Goal: Navigation & Orientation: Find specific page/section

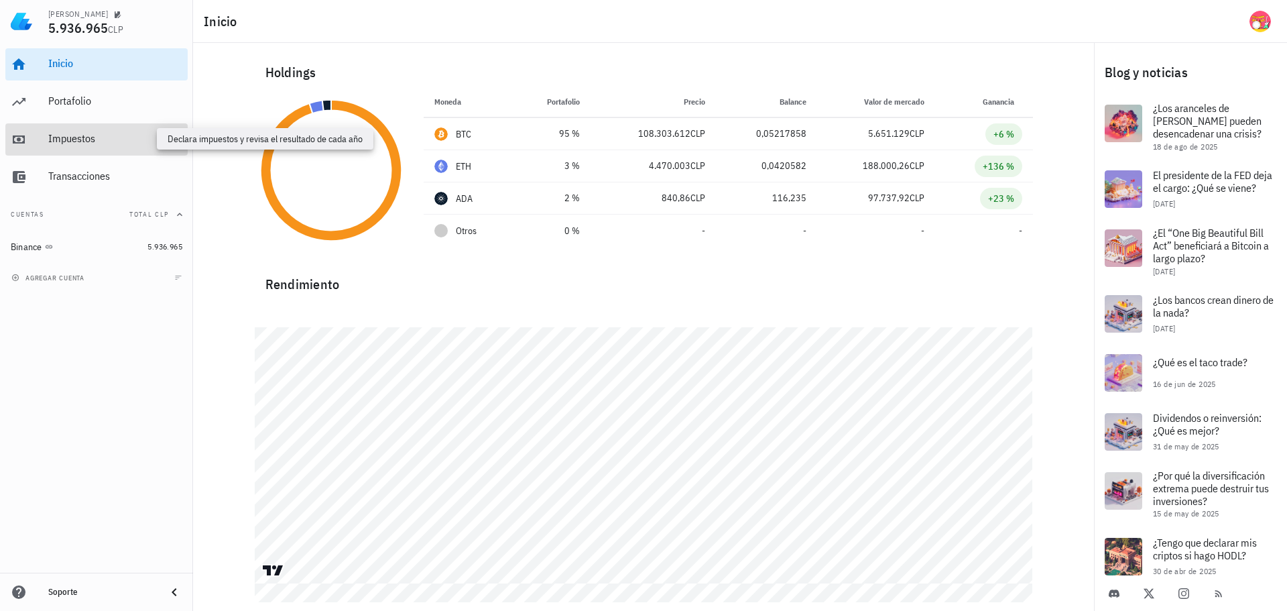
click at [52, 136] on div "Impuestos" at bounding box center [115, 138] width 134 height 13
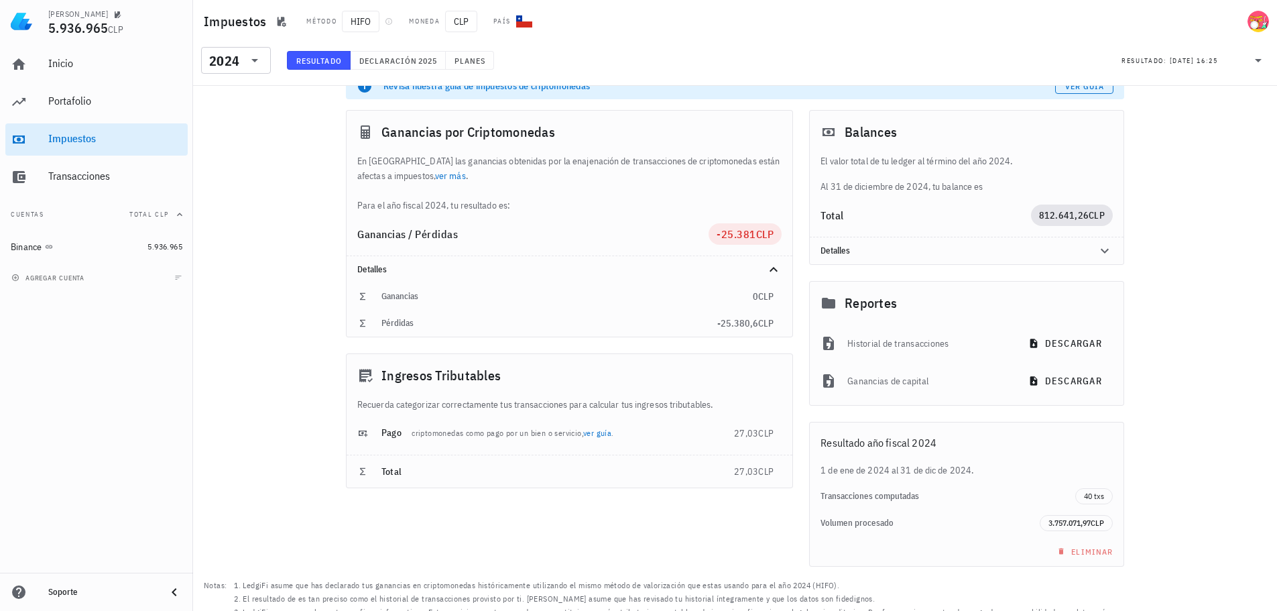
scroll to position [34, 0]
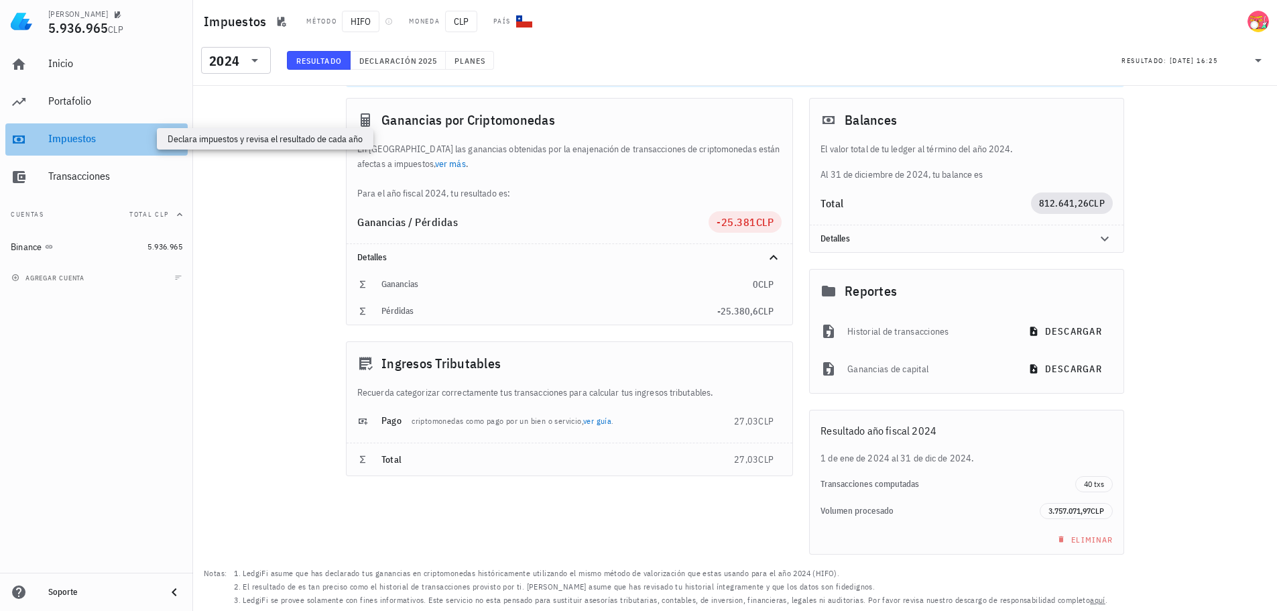
click at [76, 141] on div "Impuestos" at bounding box center [115, 138] width 134 height 13
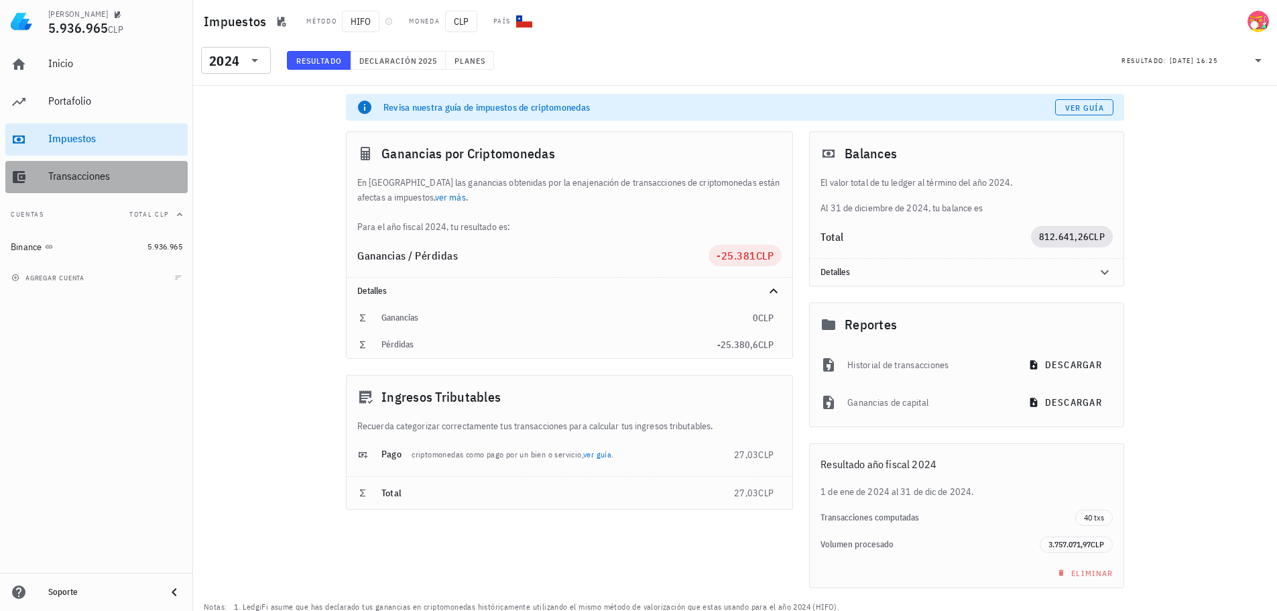
click at [80, 169] on div "Transacciones" at bounding box center [115, 177] width 134 height 30
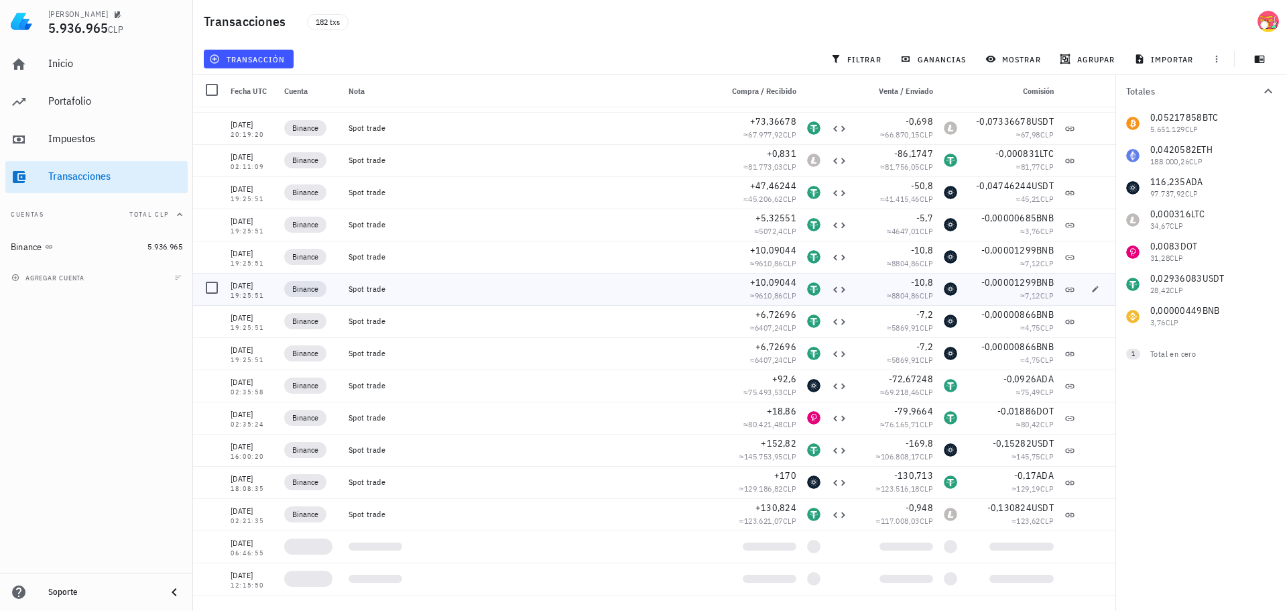
scroll to position [268, 0]
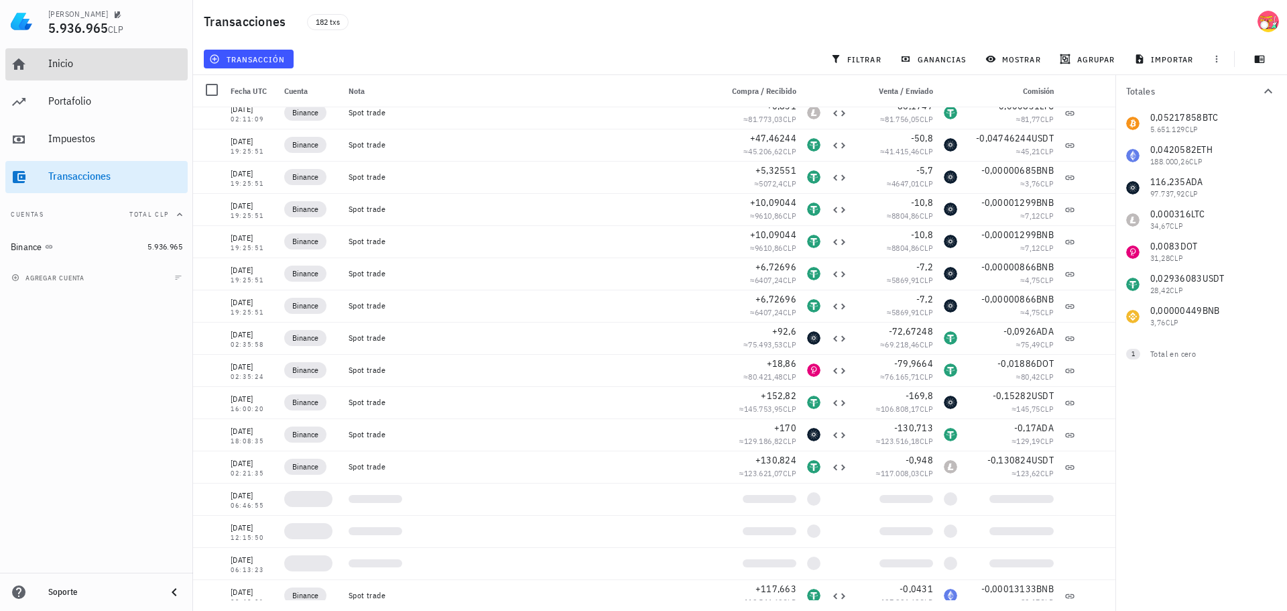
click at [58, 58] on div "Inicio" at bounding box center [115, 63] width 134 height 13
